Goal: Task Accomplishment & Management: Complete application form

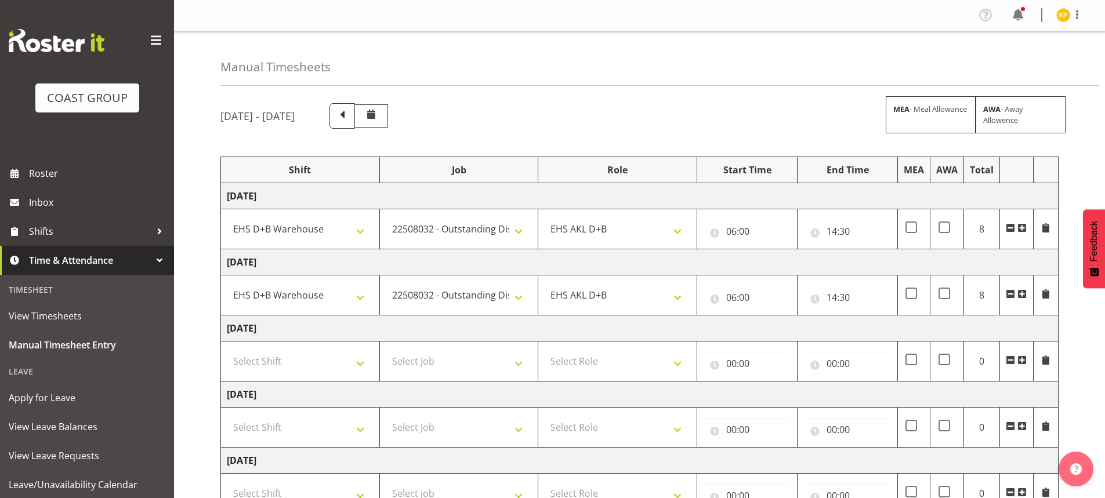
select select "1352"
select select "10286"
select select "1352"
select select "10286"
select select "56535"
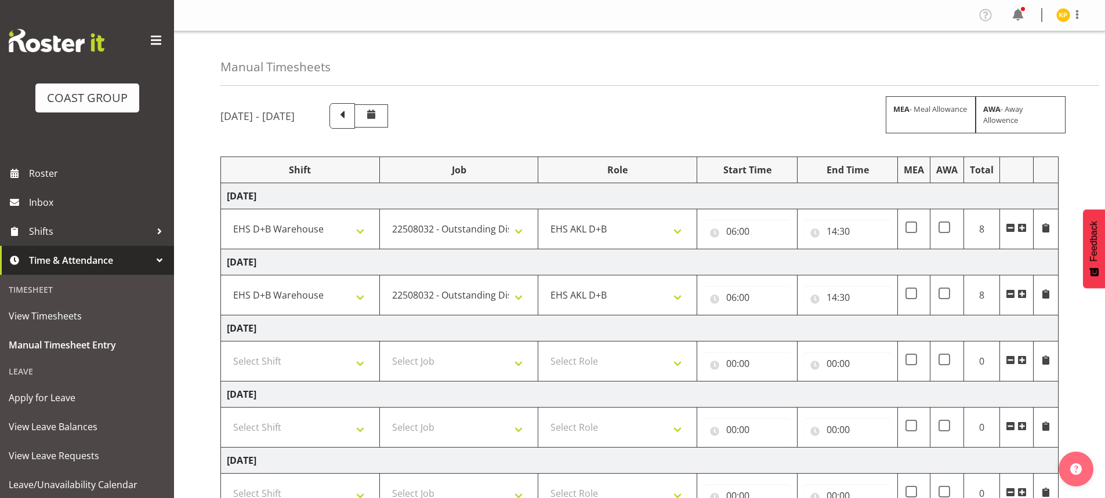
select select "10381"
select select "56534"
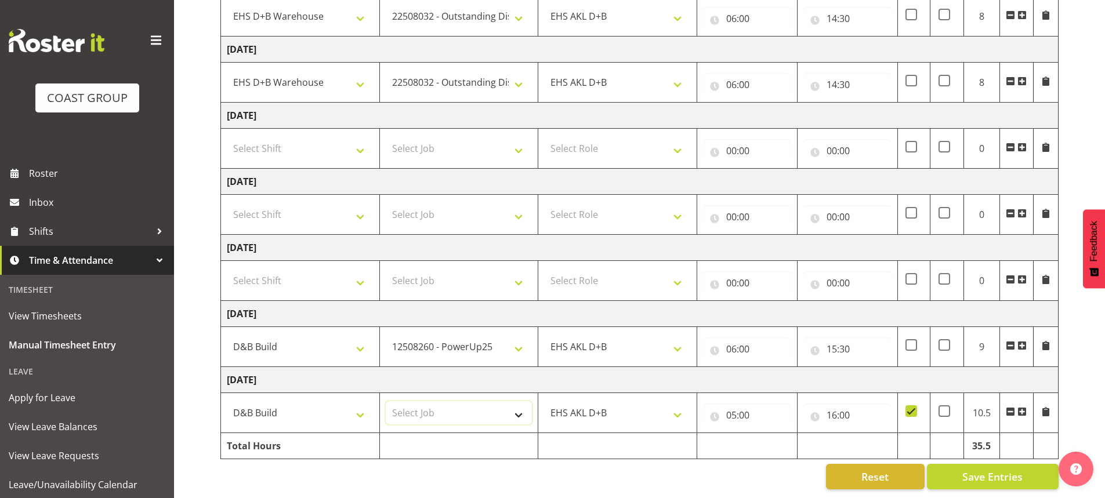
click at [438, 401] on select "Select Job 1 Carlton Events 1 Carlton Hamilton 1 Carlton Wellington 1 EHS WAREH…" at bounding box center [459, 412] width 147 height 23
click at [386, 401] on select "Select Job 1 Carlton Events 1 Carlton Hamilton 1 Carlton Wellington 1 EHS WAREH…" at bounding box center [459, 412] width 147 height 23
click at [456, 401] on select "1 Carlton Events 1 Carlton Hamilton 1 Carlton Wellington 1 EHS WAREHOUSE/OFFICE…" at bounding box center [459, 412] width 147 height 23
click at [386, 401] on select "1 Carlton Events 1 Carlton Hamilton 1 Carlton Wellington 1 EHS WAREHOUSE/OFFICE…" at bounding box center [459, 412] width 147 height 23
click at [481, 401] on select "1 Carlton Events 1 Carlton Hamilton 1 Carlton Wellington 1 EHS WAREHOUSE/OFFICE…" at bounding box center [459, 412] width 147 height 23
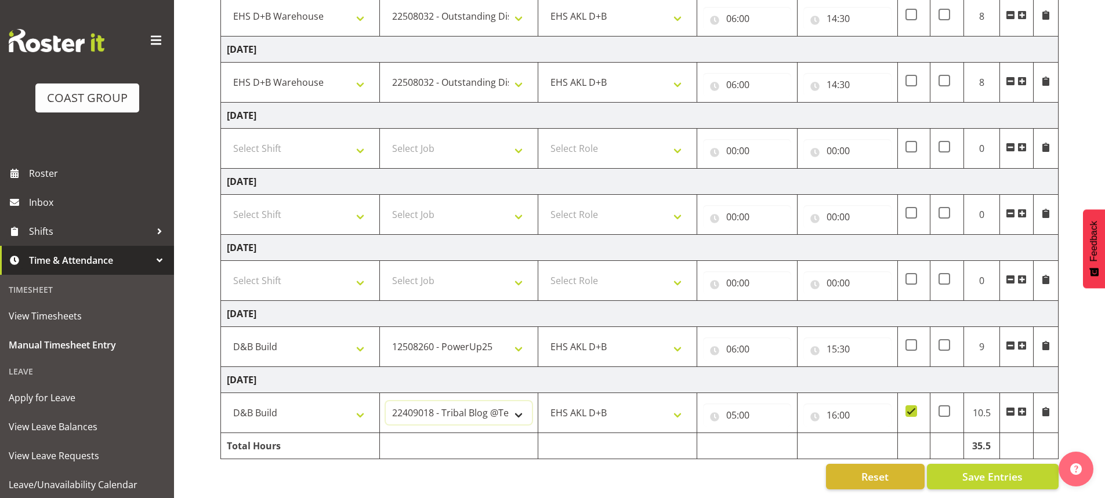
click at [386, 401] on select "1 Carlton Events 1 Carlton Hamilton 1 Carlton Wellington 1 EHS WAREHOUSE/OFFICE…" at bounding box center [459, 412] width 147 height 23
click at [511, 401] on select "1 Carlton Events 1 Carlton Hamilton 1 Carlton Wellington 1 EHS WAREHOUSE/OFFICE…" at bounding box center [459, 412] width 147 height 23
click at [386, 401] on select "1 Carlton Events 1 Carlton Hamilton 1 Carlton Wellington 1 EHS WAREHOUSE/OFFICE…" at bounding box center [459, 412] width 147 height 23
click at [506, 401] on select "1 Carlton Events 1 Carlton Hamilton 1 Carlton Wellington 1 EHS WAREHOUSE/OFFICE…" at bounding box center [459, 412] width 147 height 23
click at [386, 401] on select "1 Carlton Events 1 Carlton Hamilton 1 Carlton Wellington 1 EHS WAREHOUSE/OFFICE…" at bounding box center [459, 412] width 147 height 23
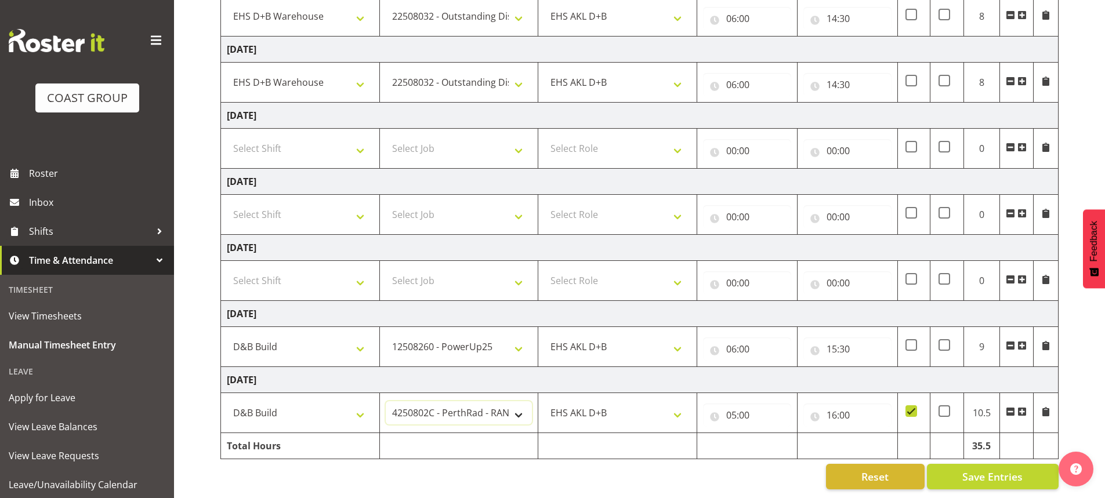
click at [476, 401] on select "1 Carlton Events 1 Carlton Hamilton 1 Carlton Wellington 1 EHS WAREHOUSE/OFFICE…" at bounding box center [459, 412] width 147 height 23
click at [386, 401] on select "1 Carlton Events 1 Carlton Hamilton 1 Carlton Wellington 1 EHS WAREHOUSE/OFFICE…" at bounding box center [459, 412] width 147 height 23
click at [472, 401] on select "1 Carlton Events 1 Carlton Hamilton 1 Carlton Wellington 1 EHS WAREHOUSE/OFFICE…" at bounding box center [459, 412] width 147 height 23
select select "10080"
click at [386, 401] on select "1 Carlton Events 1 Carlton Hamilton 1 Carlton Wellington 1 EHS WAREHOUSE/OFFICE…" at bounding box center [459, 412] width 147 height 23
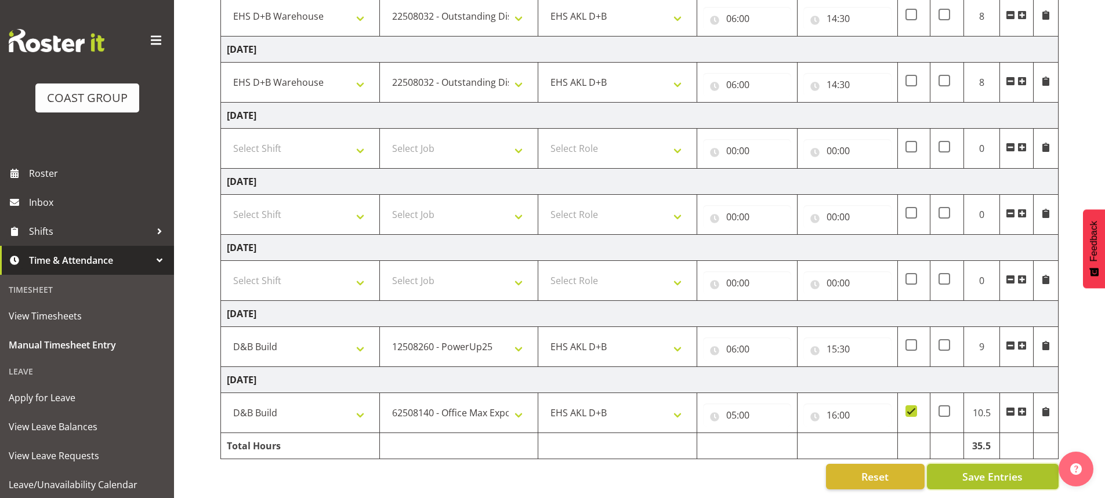
click at [976, 472] on span "Save Entries" at bounding box center [992, 476] width 60 height 15
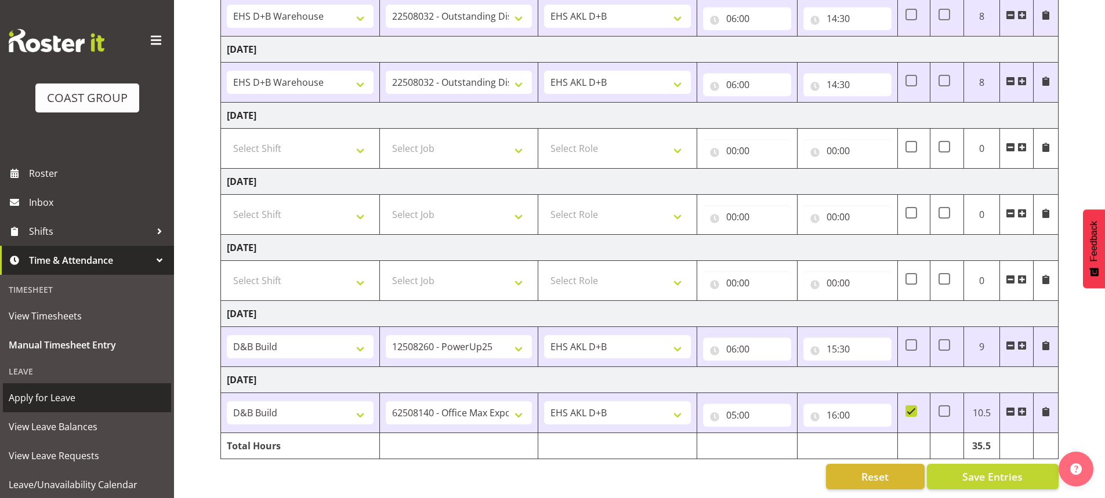
click at [90, 395] on span "Apply for Leave" at bounding box center [87, 397] width 157 height 17
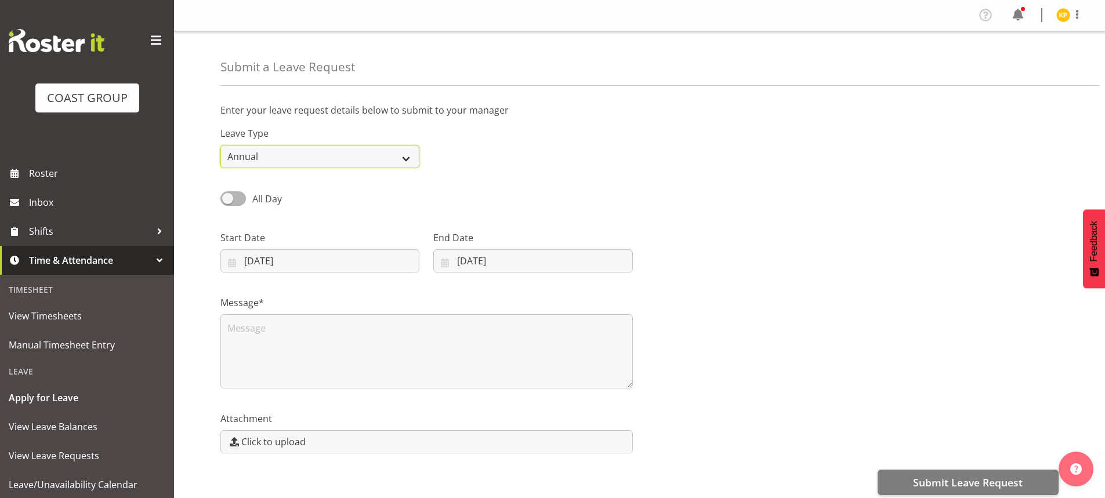
click at [339, 157] on select "Annual Sick Leave Without Pay Bereavement Domestic Violence Parental Jury Servi…" at bounding box center [319, 156] width 199 height 23
click at [220, 145] on select "Annual Sick Leave Without Pay Bereavement Domestic Violence Parental Jury Servi…" at bounding box center [319, 156] width 199 height 23
click at [296, 207] on div "All Day" at bounding box center [319, 199] width 199 height 16
click at [307, 162] on select "Annual Sick Leave Without Pay Bereavement Domestic Violence Parental Jury Servi…" at bounding box center [319, 156] width 199 height 23
select select "Sick"
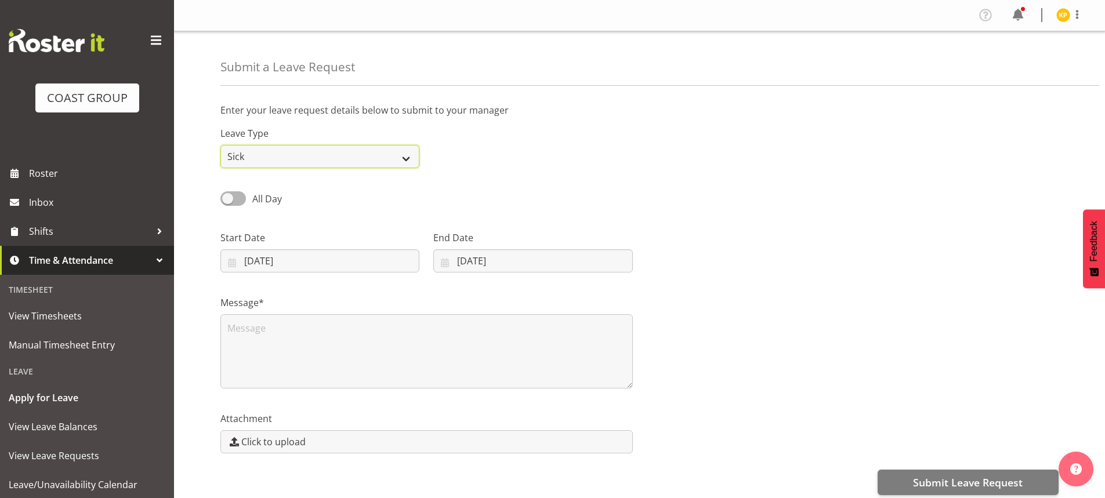
click at [220, 145] on select "Annual Sick Leave Without Pay Bereavement Domestic Violence Parental Jury Servi…" at bounding box center [319, 156] width 199 height 23
click at [238, 201] on span at bounding box center [233, 198] width 26 height 14
click at [228, 201] on input "All Day" at bounding box center [224, 199] width 8 height 8
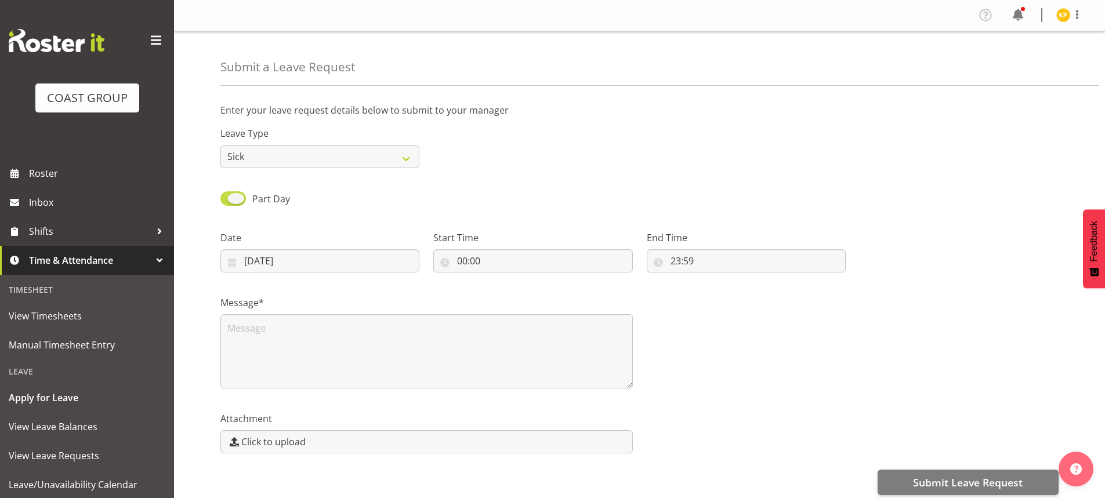
click at [238, 201] on span at bounding box center [233, 198] width 26 height 14
click at [228, 201] on input "Part Day" at bounding box center [224, 199] width 8 height 8
checkbox input "false"
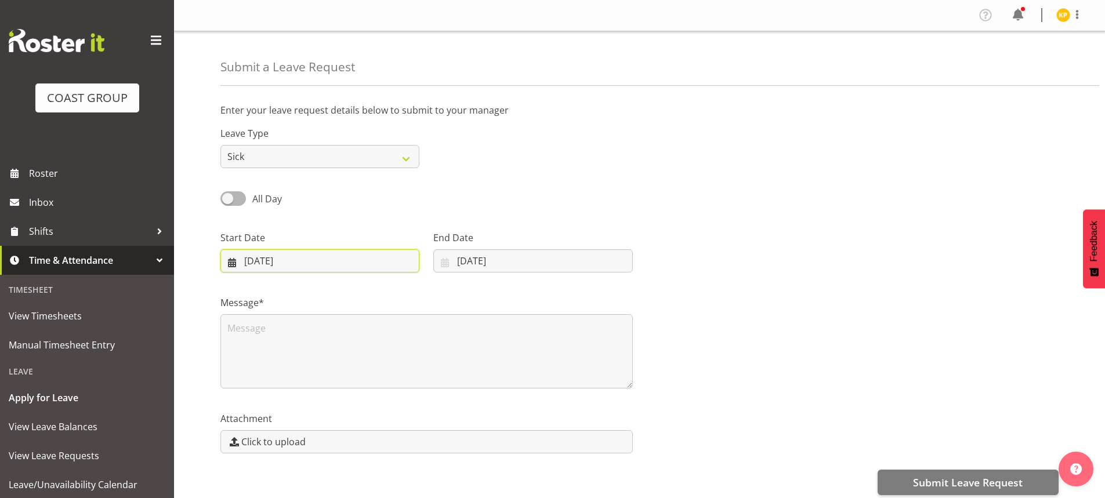
click at [293, 264] on input "12/08/2025" at bounding box center [319, 260] width 199 height 23
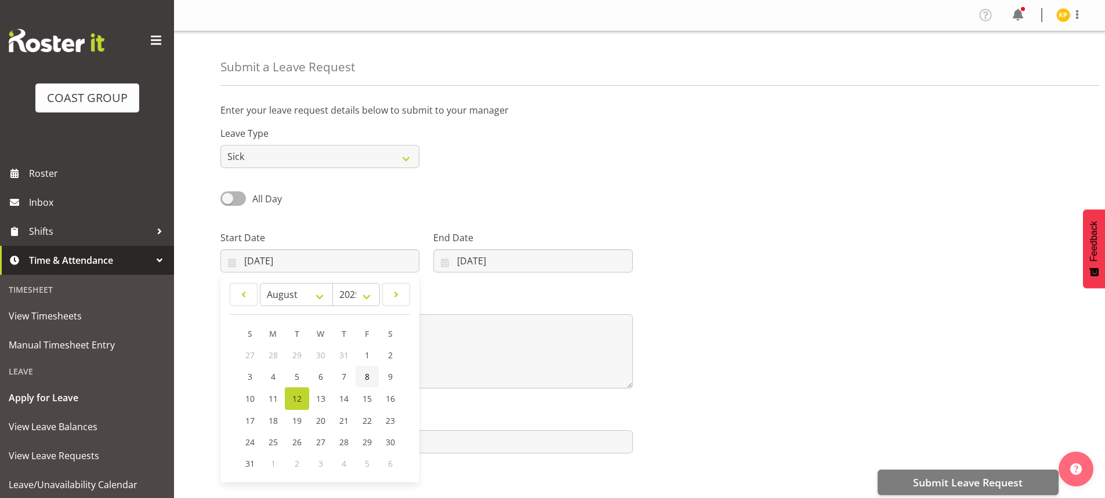
click at [366, 379] on span "8" at bounding box center [367, 376] width 5 height 11
type input "08/08/2025"
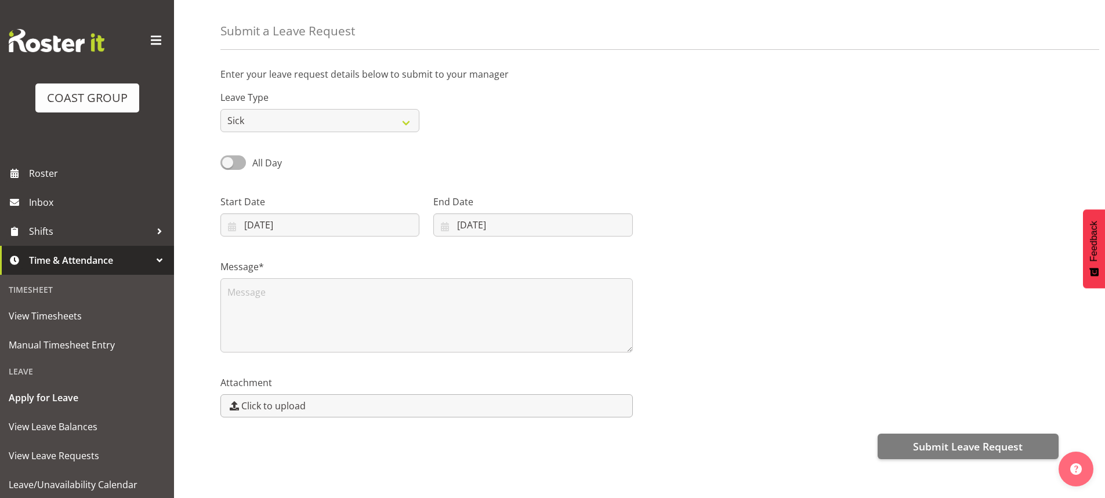
scroll to position [69, 0]
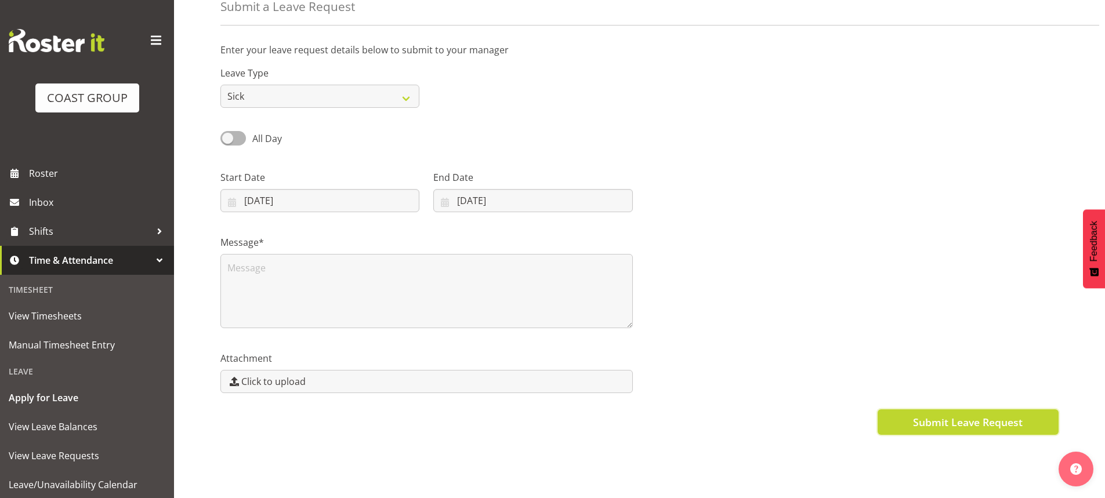
click at [926, 415] on span "Submit Leave Request" at bounding box center [968, 422] width 110 height 15
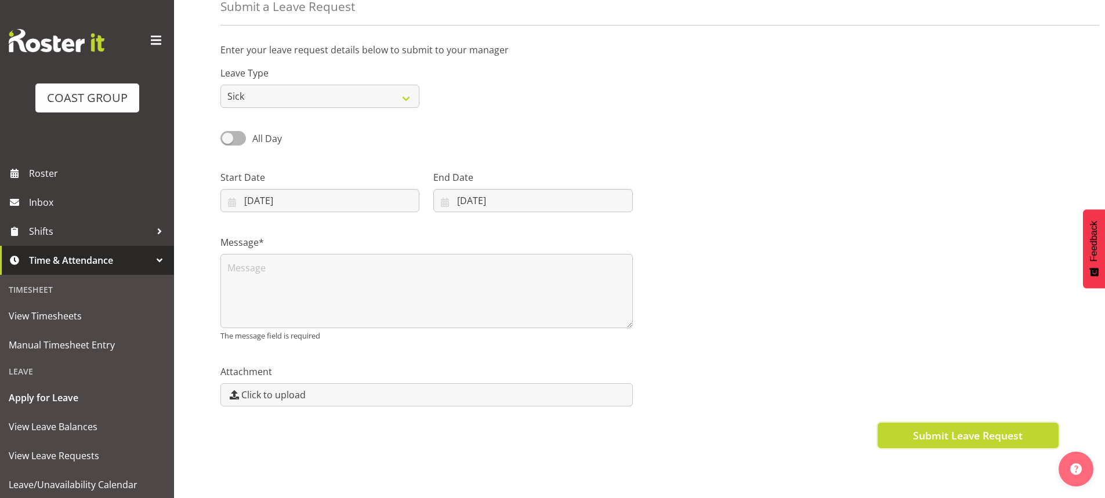
click at [922, 428] on span "Submit Leave Request" at bounding box center [968, 435] width 110 height 15
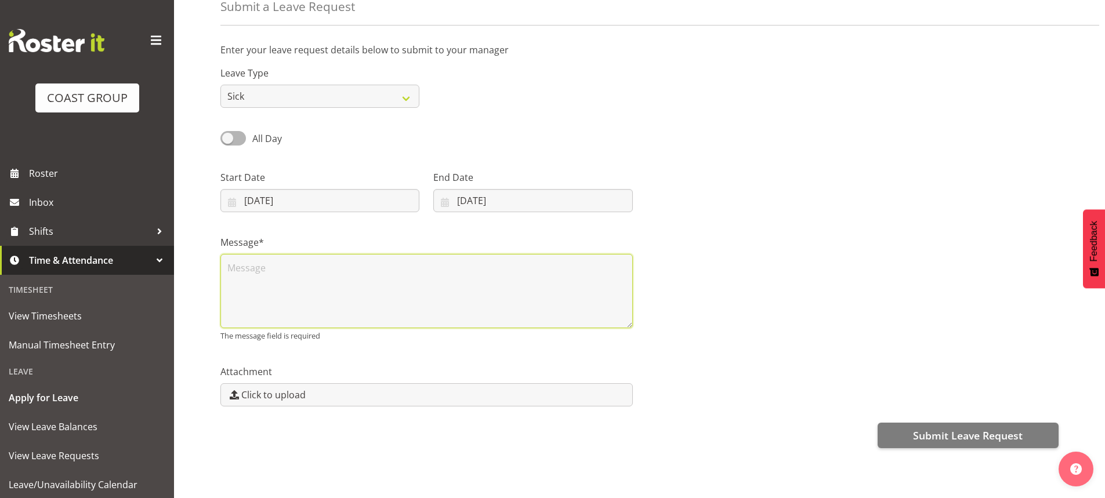
click at [467, 284] on textarea at bounding box center [426, 291] width 412 height 74
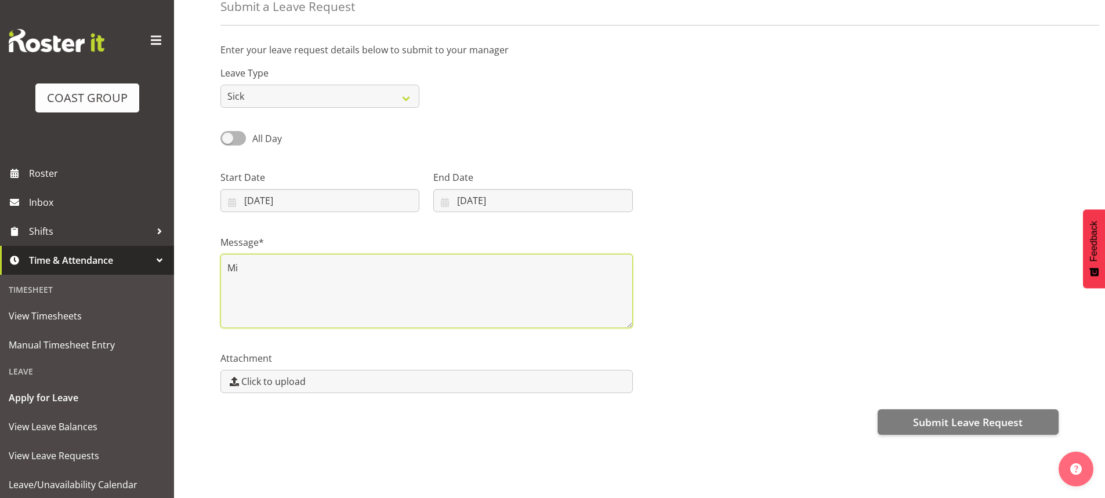
type textarea "M"
click at [356, 254] on textarea "I got severe Migraine" at bounding box center [426, 291] width 412 height 74
type textarea "I got severe Migraine"
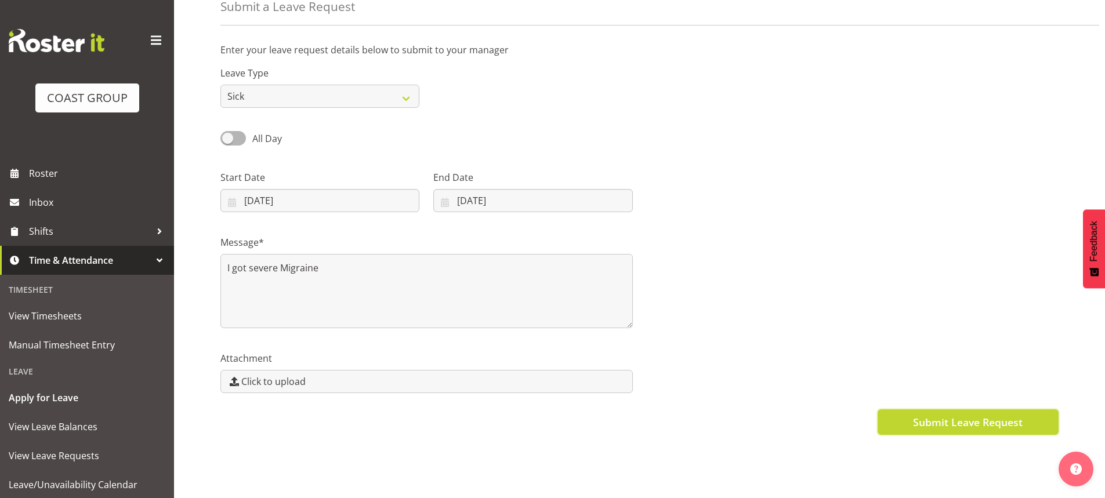
click at [942, 415] on span "Submit Leave Request" at bounding box center [968, 422] width 110 height 15
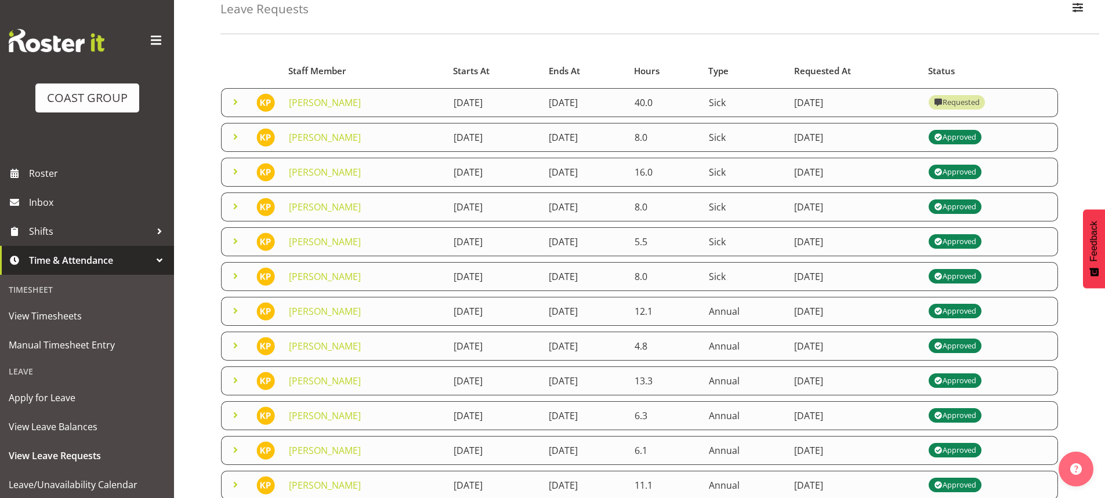
scroll to position [57, 0]
